Goal: Find specific page/section: Find specific page/section

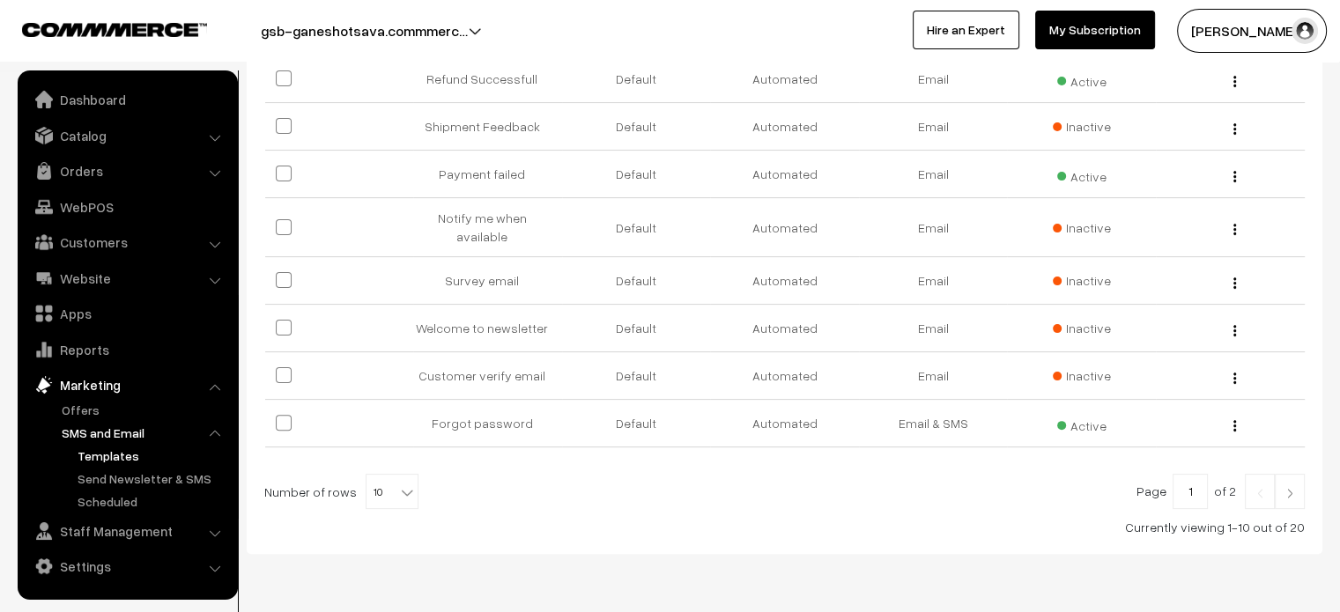
scroll to position [440, 0]
click at [1295, 484] on img at bounding box center [1290, 489] width 16 height 11
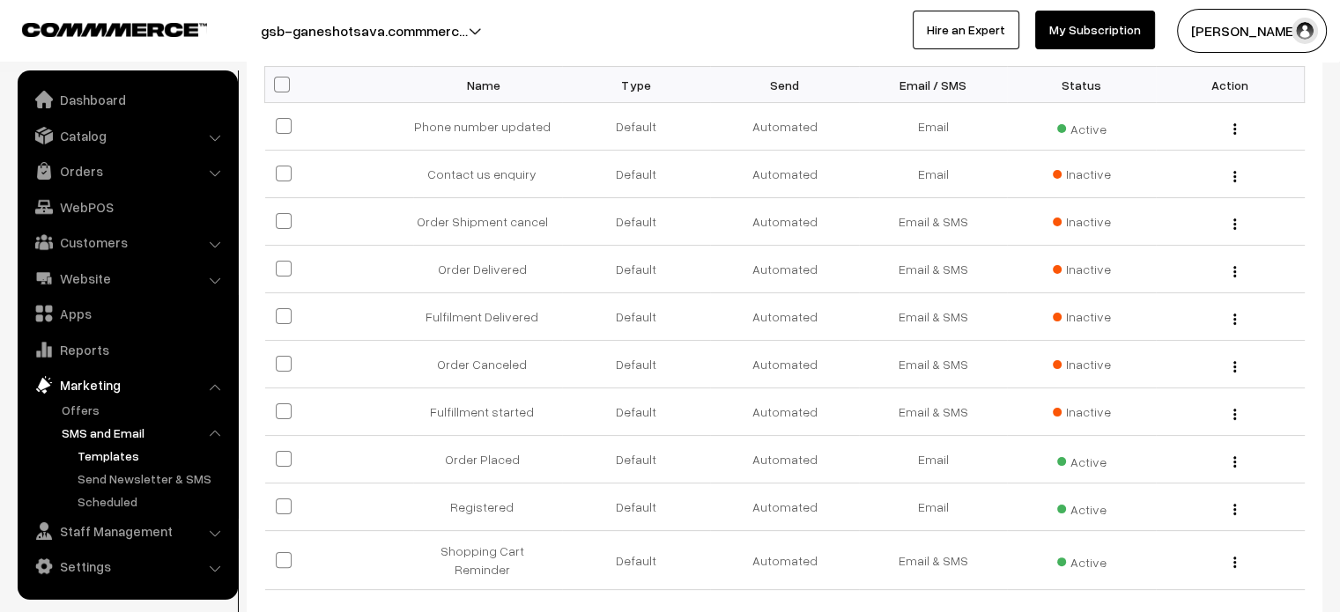
scroll to position [274, 0]
